Goal: Task Accomplishment & Management: Use online tool/utility

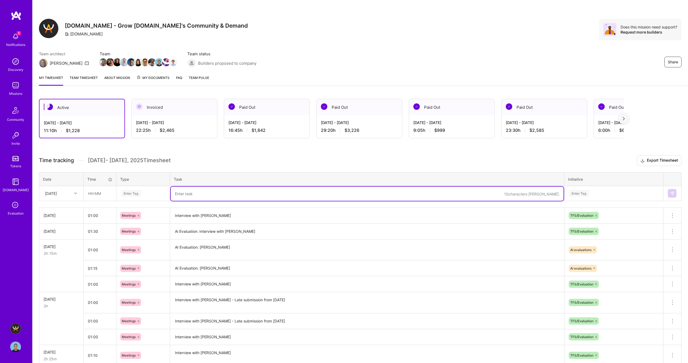
click at [202, 193] on textarea at bounding box center [367, 194] width 393 height 14
paste textarea "Stefan Micic"
type textarea "AI Evaluation: Stefan Micic"
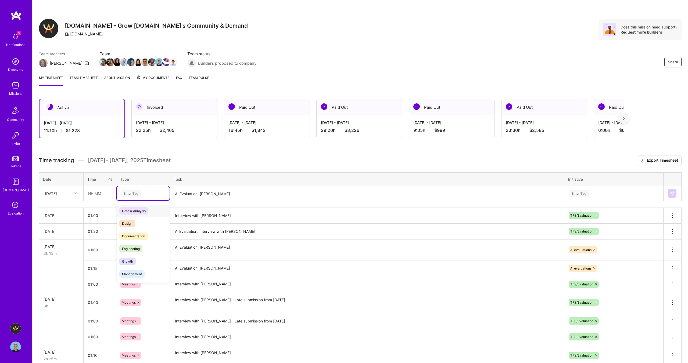
click at [136, 193] on div "Enter Tag" at bounding box center [131, 194] width 20 height 8
type input "meeting"
click at [130, 211] on span "Meetings" at bounding box center [128, 211] width 19 height 7
click at [92, 192] on input "text" at bounding box center [100, 194] width 32 height 14
type input "01:30"
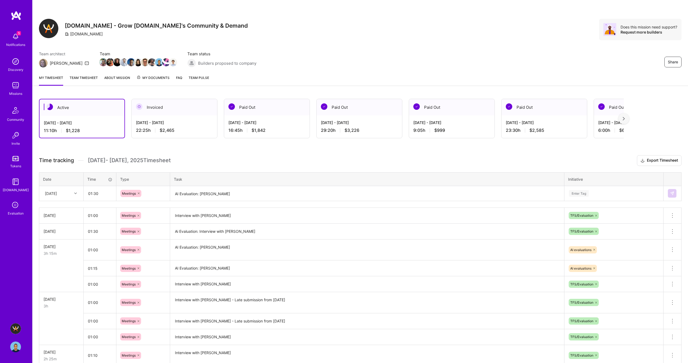
click at [247, 161] on h3 "Time tracking Sep 1 - Sep 15 , 2025 Timesheet Export Timesheet" at bounding box center [360, 160] width 643 height 11
click at [577, 192] on div "Enter Tag" at bounding box center [579, 194] width 20 height 8
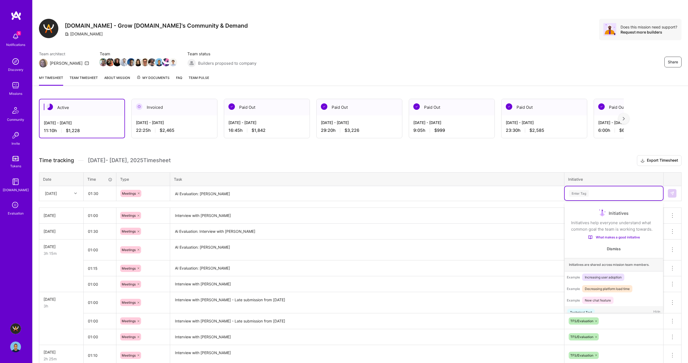
scroll to position [9, 0]
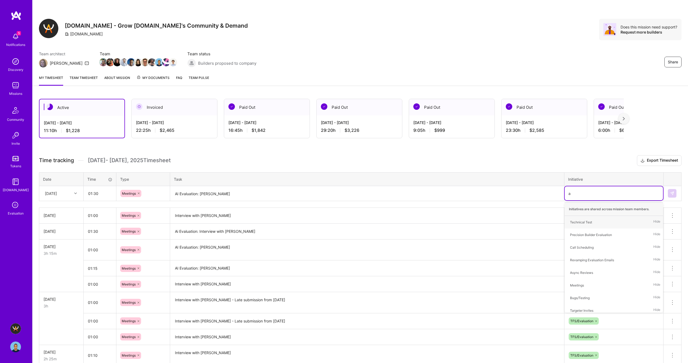
type input "ai"
click at [586, 261] on div "AI evaluations" at bounding box center [580, 261] width 21 height 6
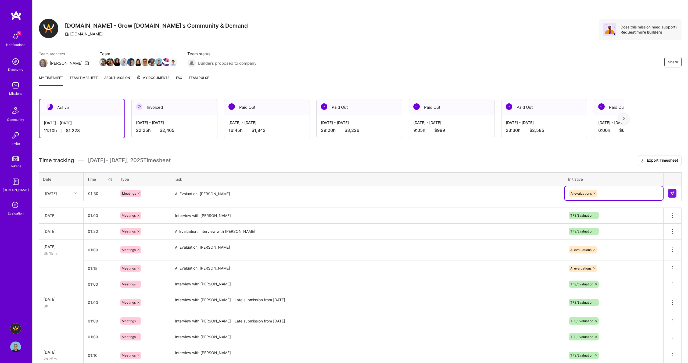
click at [495, 151] on div "Active Sep 1 - Sep 15, 2025 11:10 h $1,228 Invoiced Aug 16 - Aug 31, 2025 22:25…" at bounding box center [361, 257] width 656 height 331
click at [675, 193] on button at bounding box center [672, 193] width 9 height 9
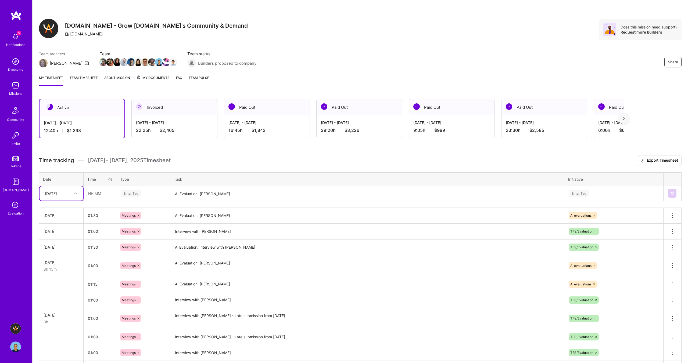
click at [190, 198] on textarea "AI Evaluation: Stefan Micic" at bounding box center [367, 194] width 393 height 14
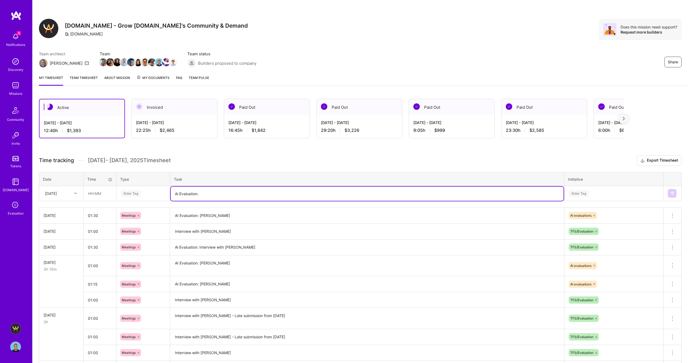
paste textarea "Adrian Wolny"
type textarea "Ai Evaluation: Adrian Wolny - Late submit from last week : I think I missed thi…"
click at [133, 192] on div "Enter Tag" at bounding box center [131, 194] width 20 height 8
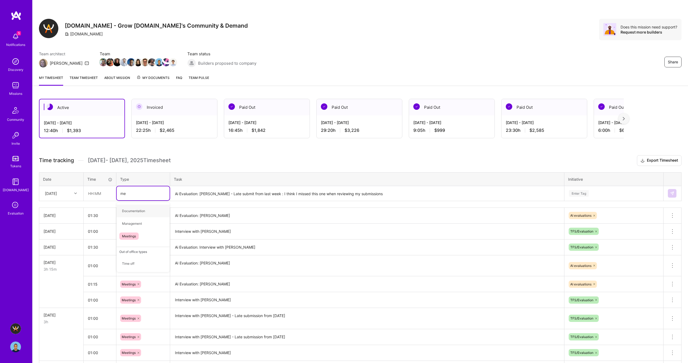
type input "mee"
click at [133, 209] on span "Meetings" at bounding box center [128, 211] width 19 height 7
click at [95, 193] on input "text" at bounding box center [100, 194] width 32 height 14
click at [91, 193] on input "1:00" at bounding box center [100, 194] width 32 height 14
type input ":"
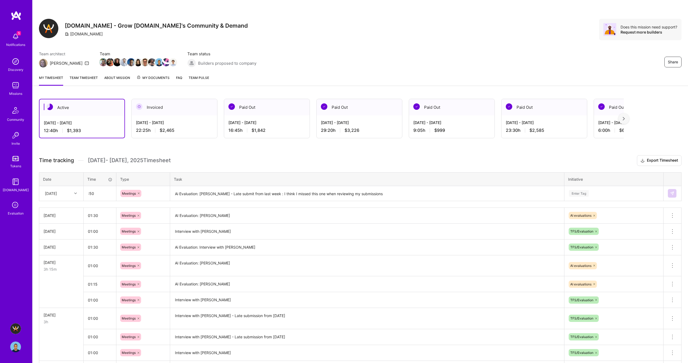
type input "00:50"
click at [577, 195] on div "Enter Tag" at bounding box center [579, 194] width 20 height 8
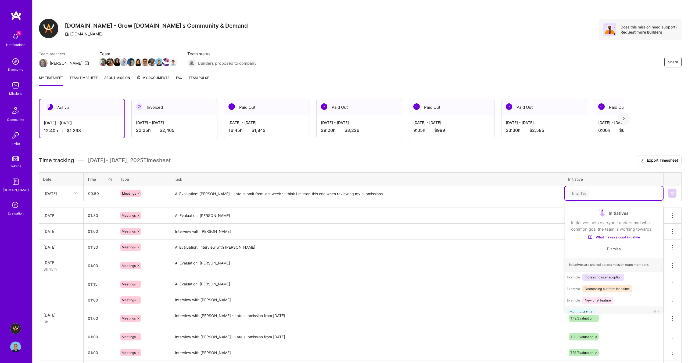
scroll to position [10, 0]
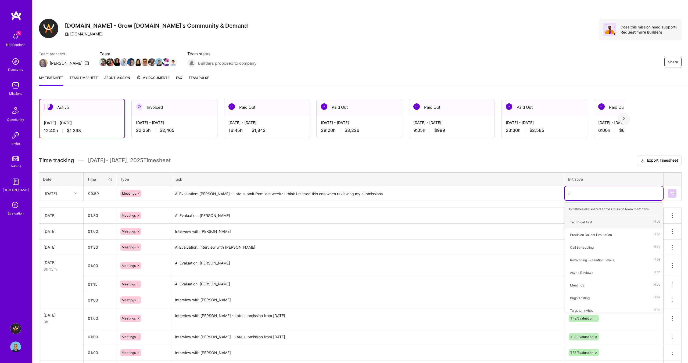
type input "ai"
click at [588, 261] on div "AI evaluations" at bounding box center [580, 261] width 21 height 6
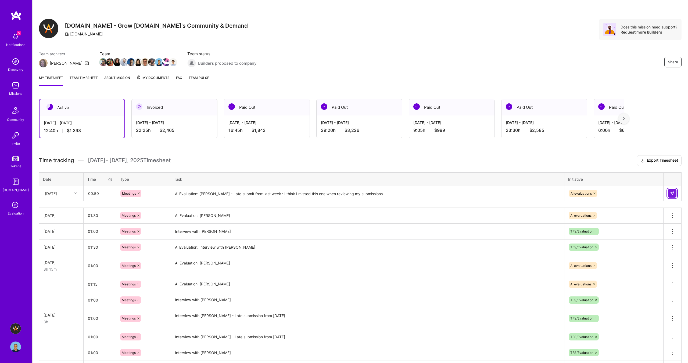
click at [669, 191] on button at bounding box center [672, 193] width 9 height 9
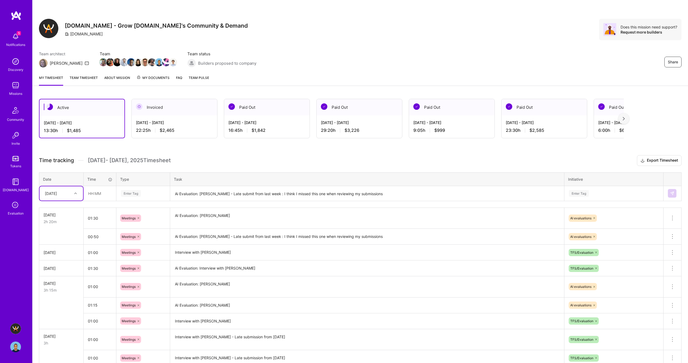
click at [378, 162] on h3 "Time tracking Sep 1 - Sep 15 , 2025 Timesheet Export Timesheet" at bounding box center [360, 160] width 643 height 11
